Goal: Find specific page/section: Find specific page/section

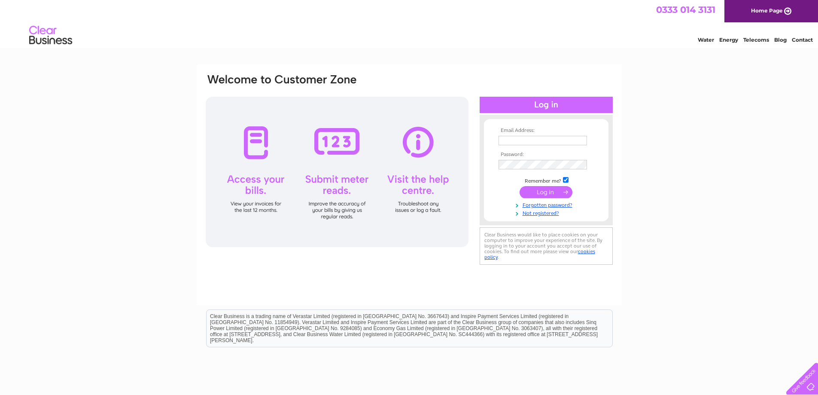
type input "scott.buchanan@macronstore.com"
click at [531, 190] on input "submit" at bounding box center [546, 192] width 53 height 12
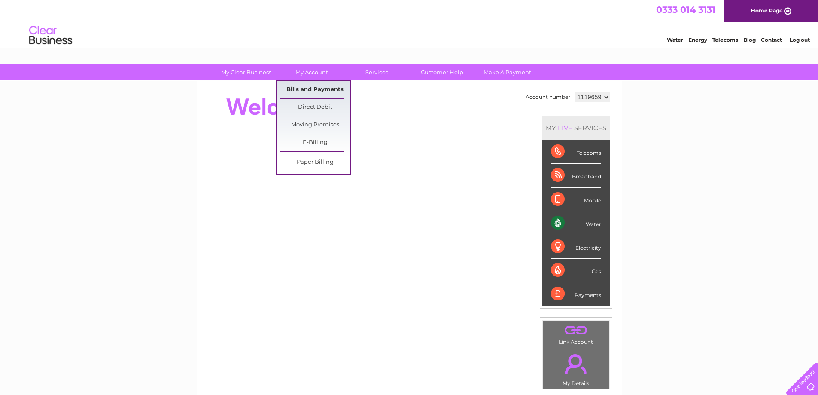
click at [312, 91] on link "Bills and Payments" at bounding box center [315, 89] width 71 height 17
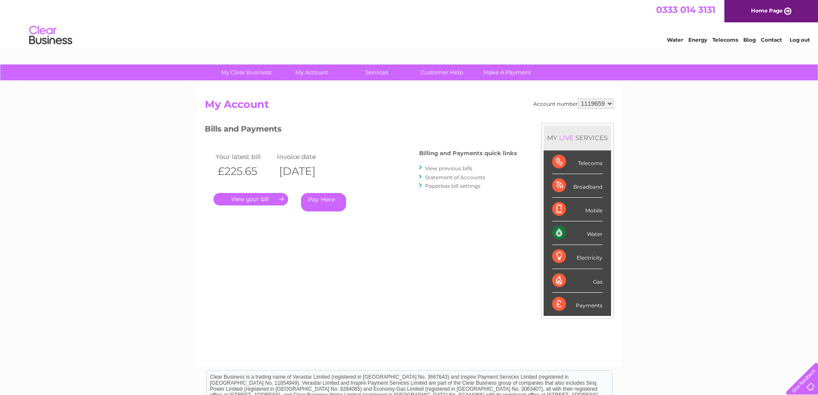
click at [249, 199] on link "." at bounding box center [250, 199] width 75 height 12
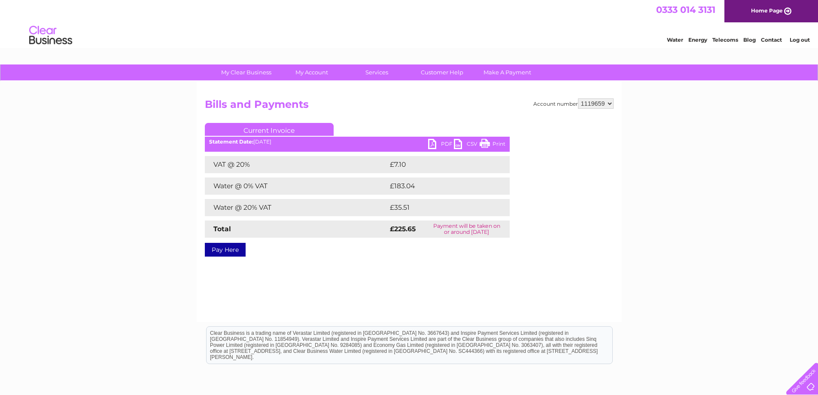
click at [443, 142] on link "PDF" at bounding box center [441, 145] width 26 height 12
